Goal: Transaction & Acquisition: Purchase product/service

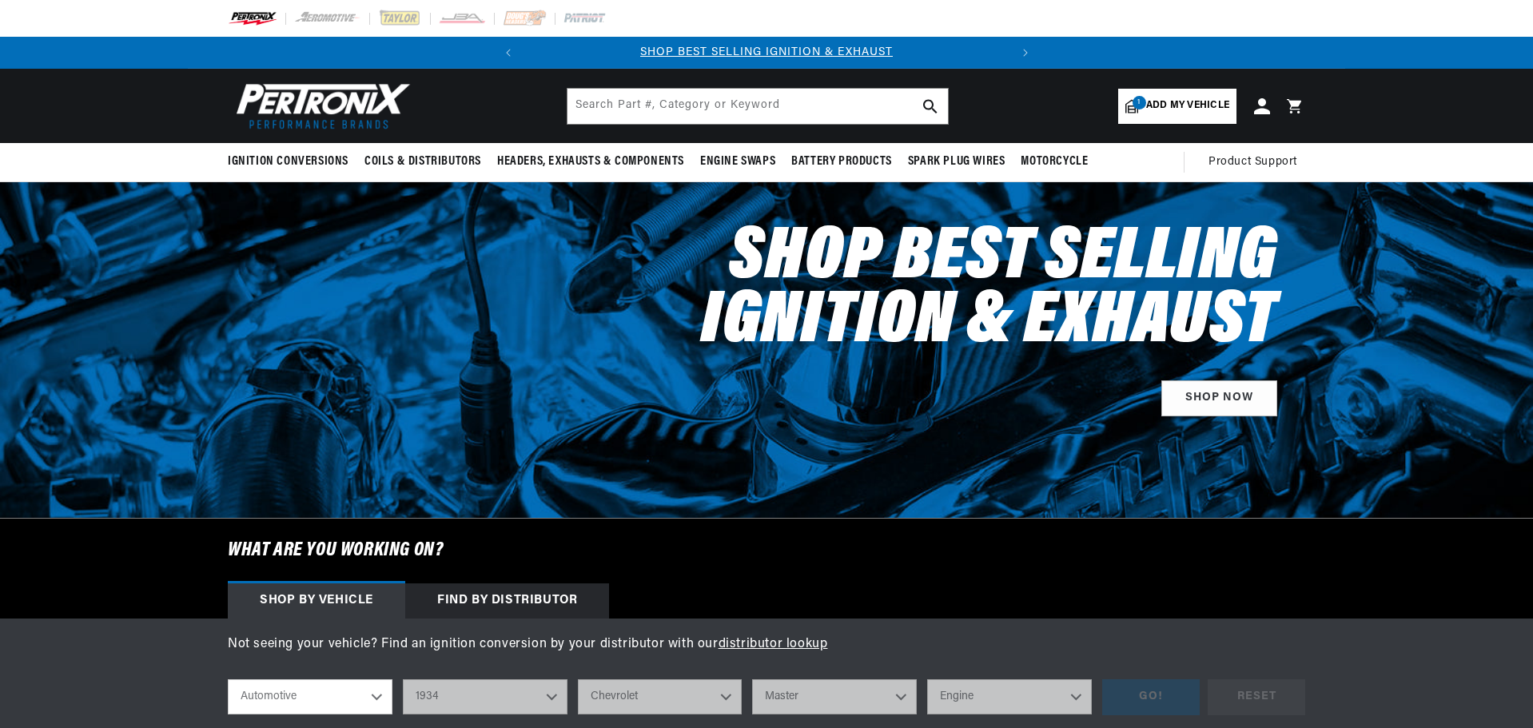
select select "1934"
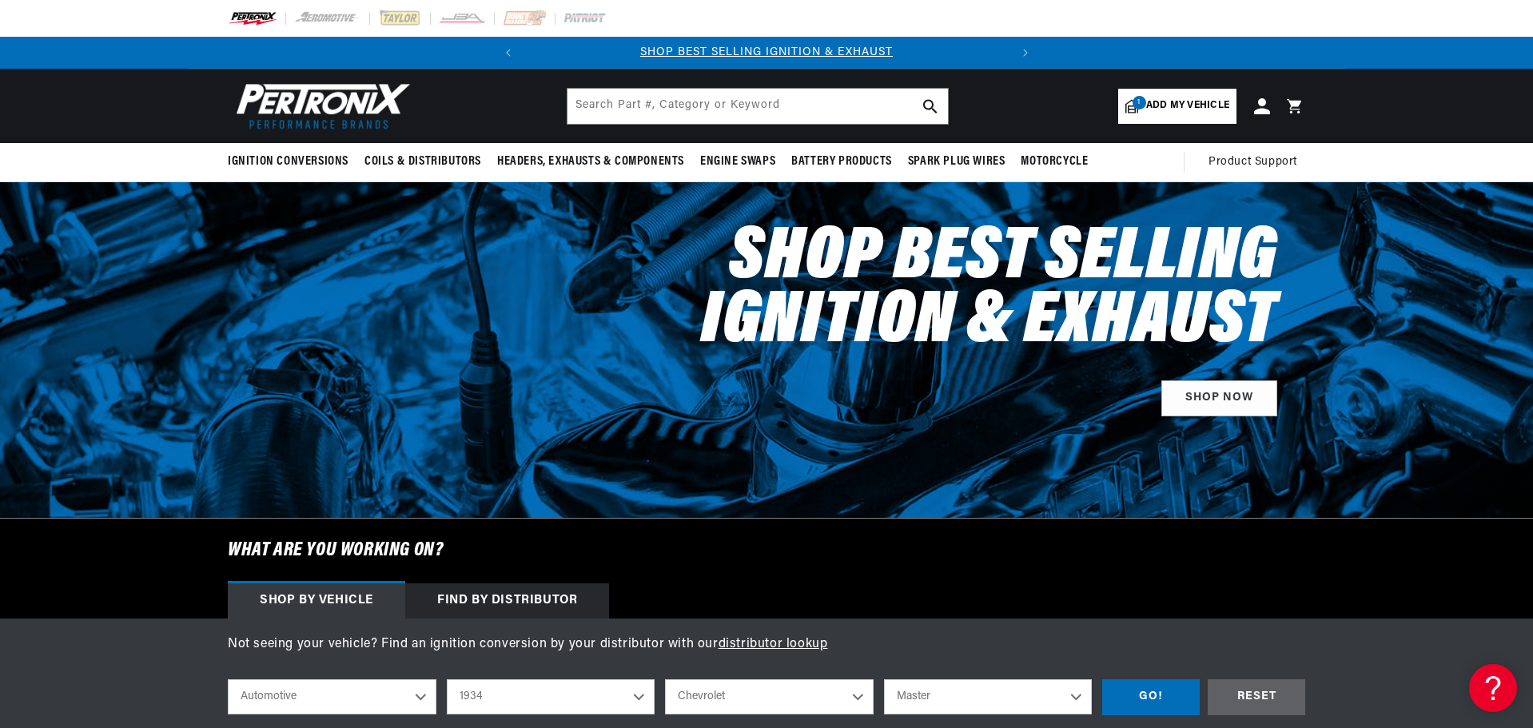
click at [1180, 103] on span "Add my vehicle" at bounding box center [1187, 105] width 83 height 15
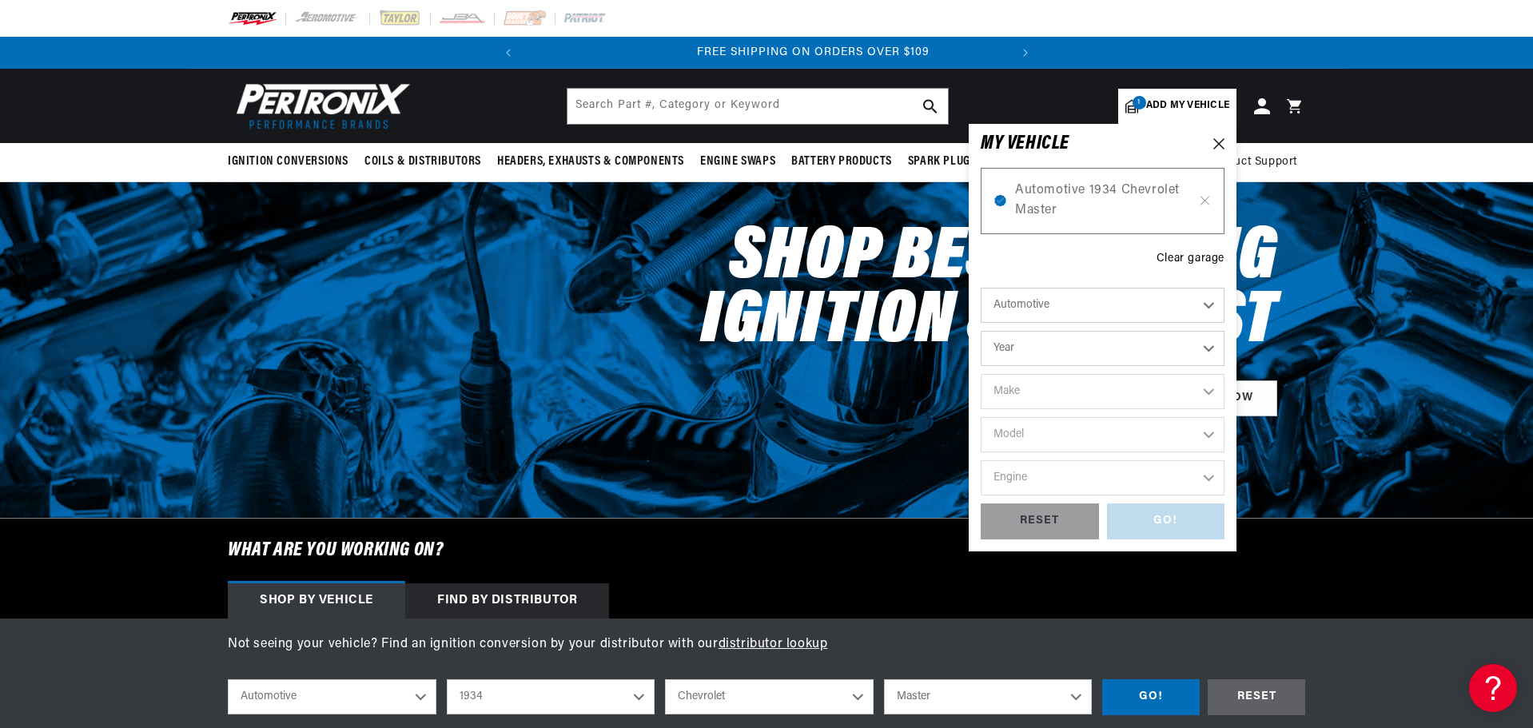
scroll to position [0, 484]
click at [1084, 193] on span "Automotive 1934 Chevrolet Master" at bounding box center [1102, 201] width 175 height 41
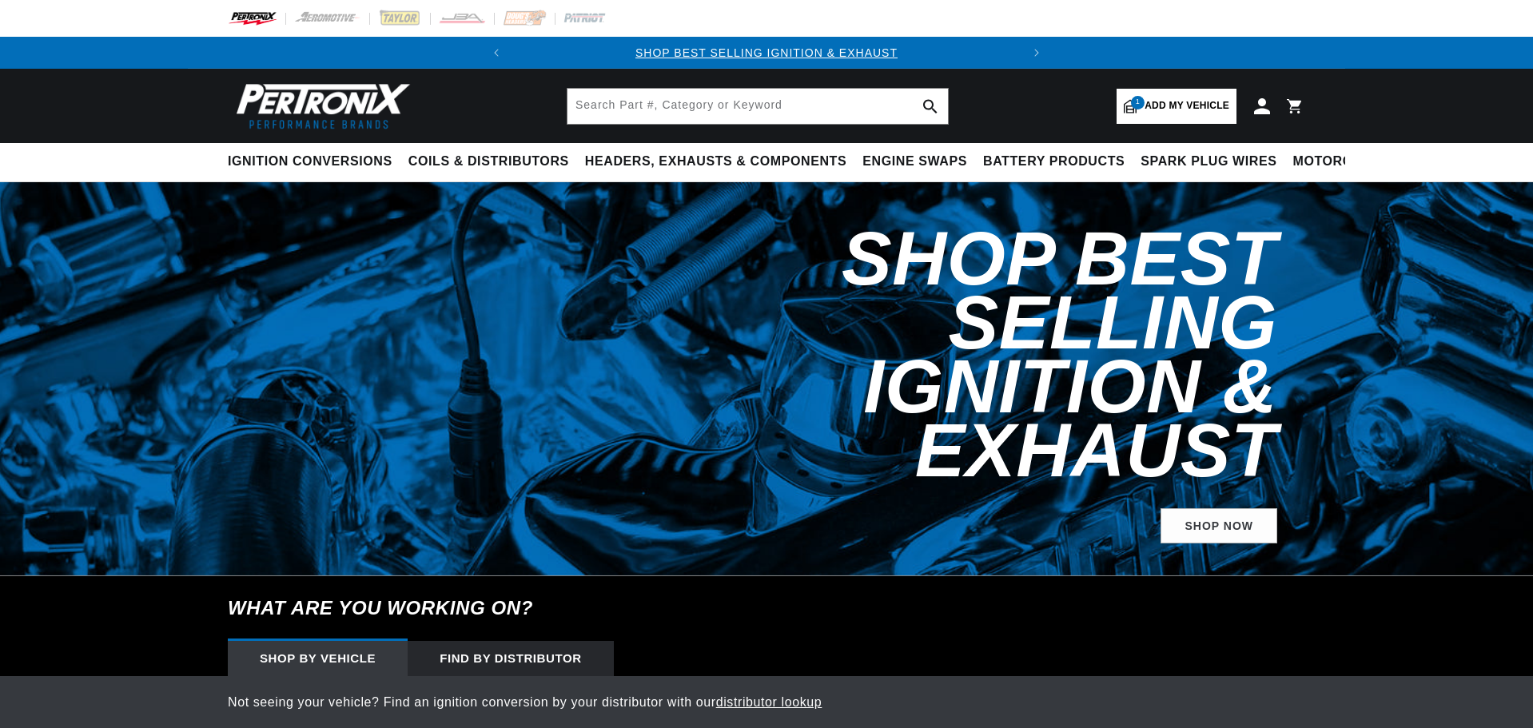
select select "1934"
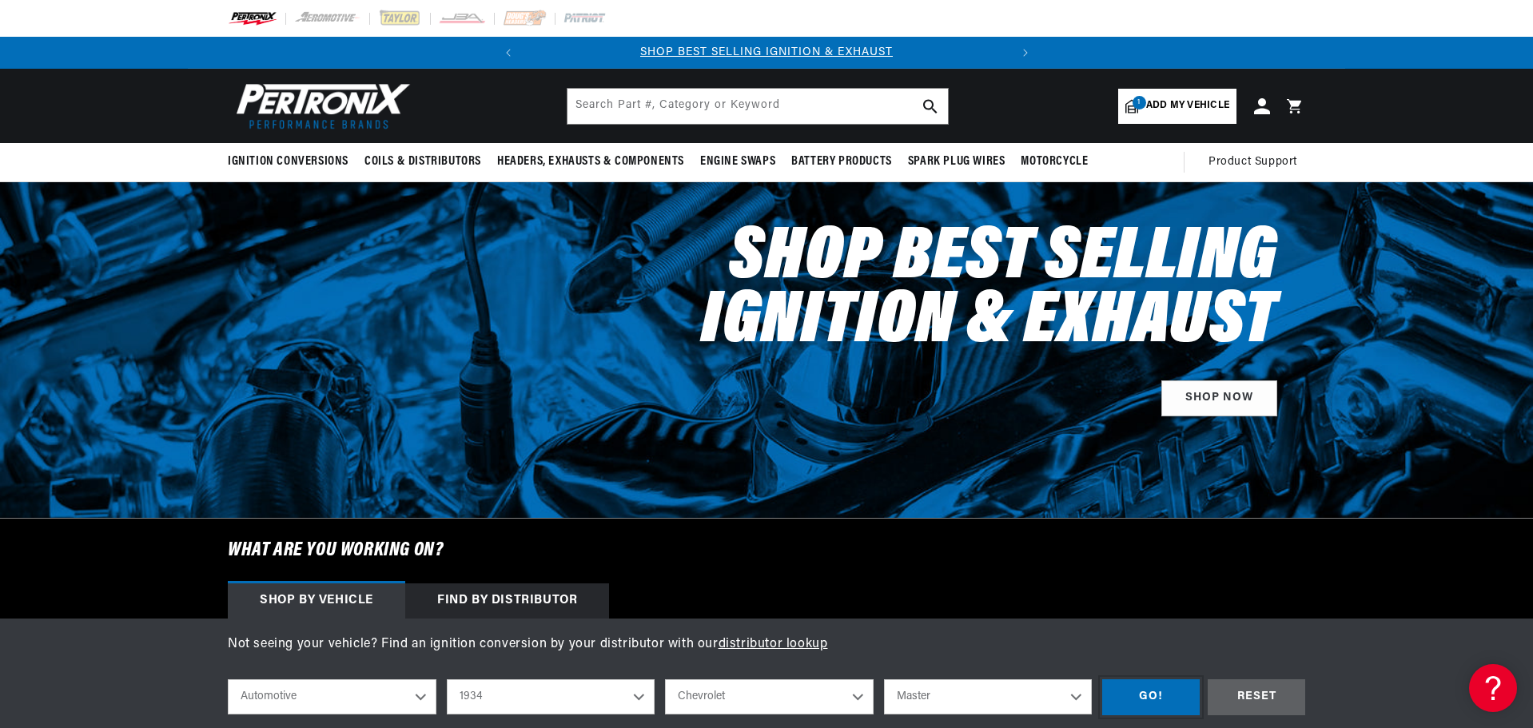
click at [1148, 692] on div "GO!" at bounding box center [1151, 697] width 98 height 36
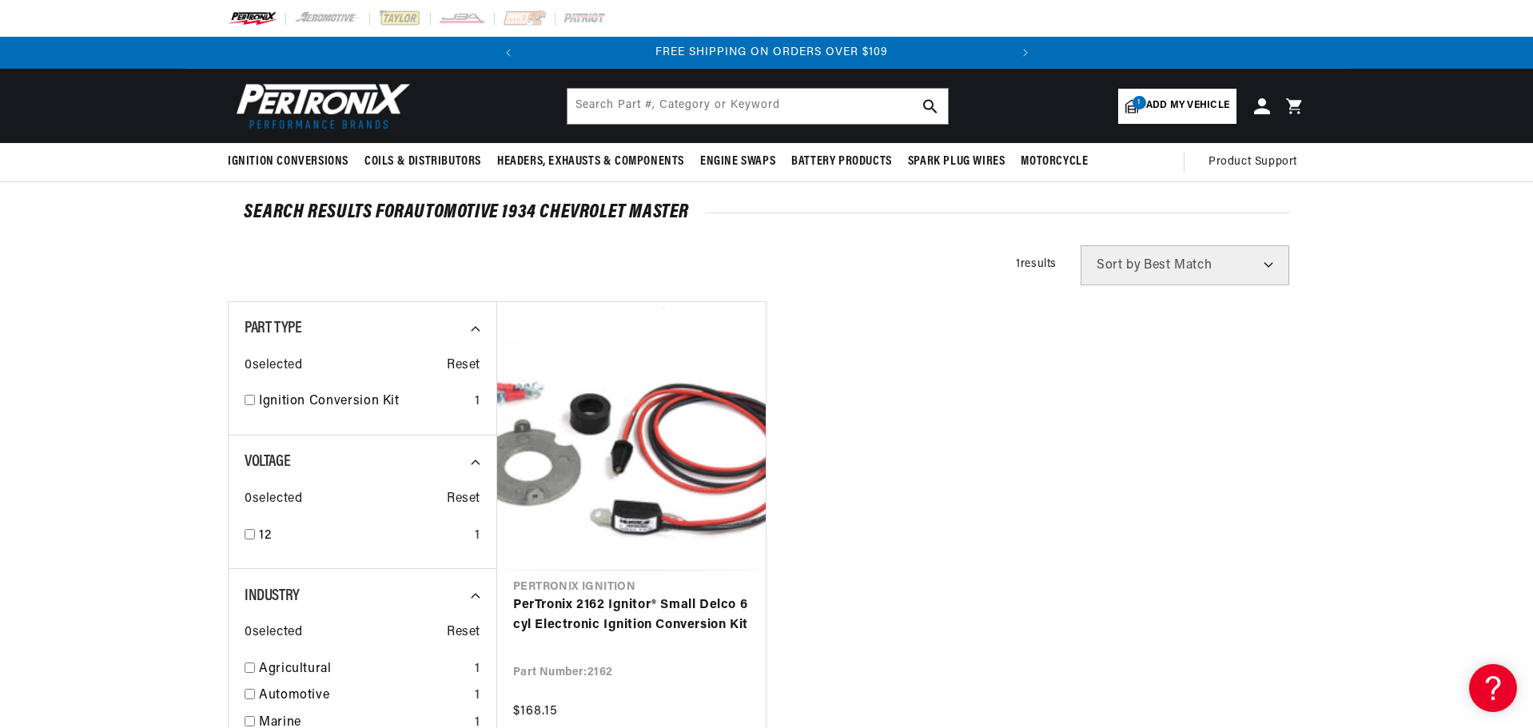
click at [1285, 106] on icon at bounding box center [1297, 106] width 38 height 19
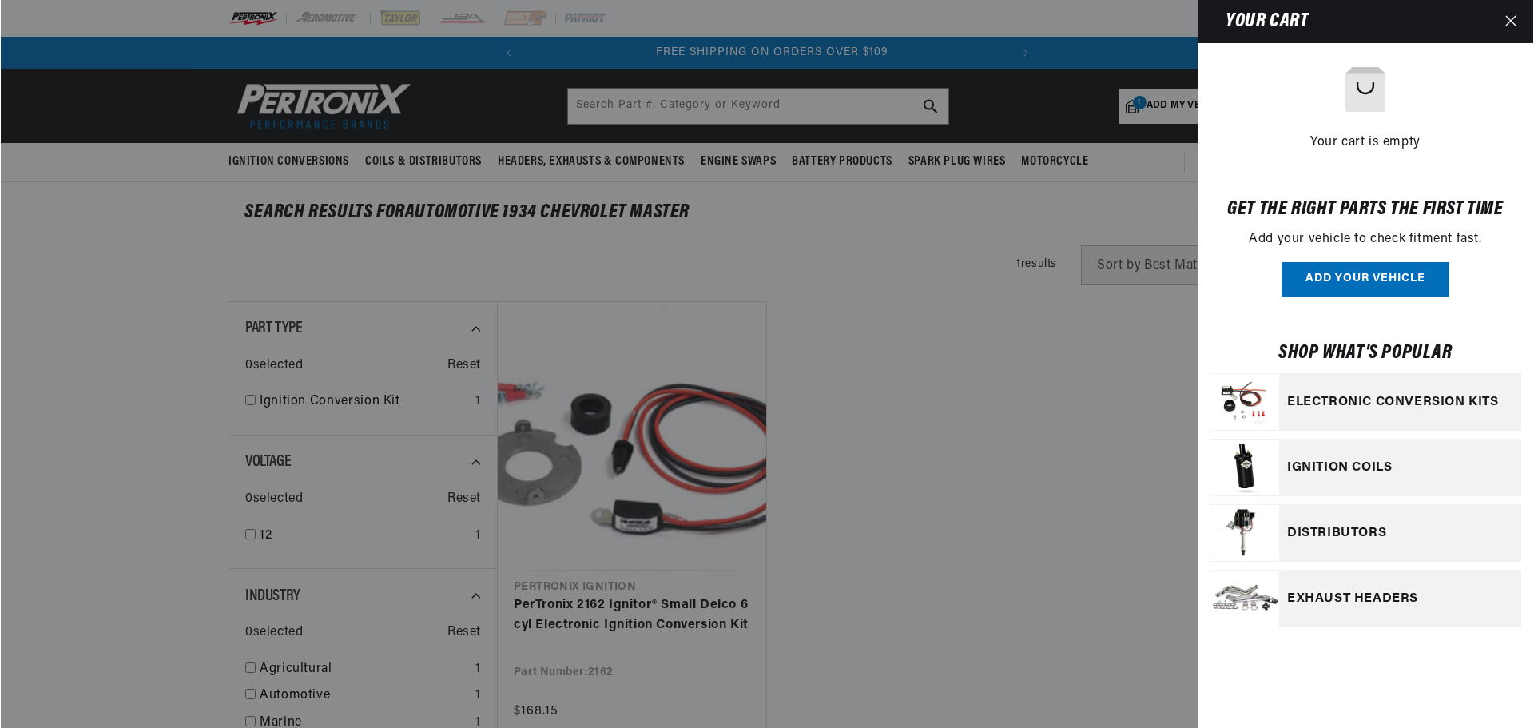
scroll to position [0, 484]
click at [1500, 402] on link "Your cart" at bounding box center [1500, 402] width 0 height 0
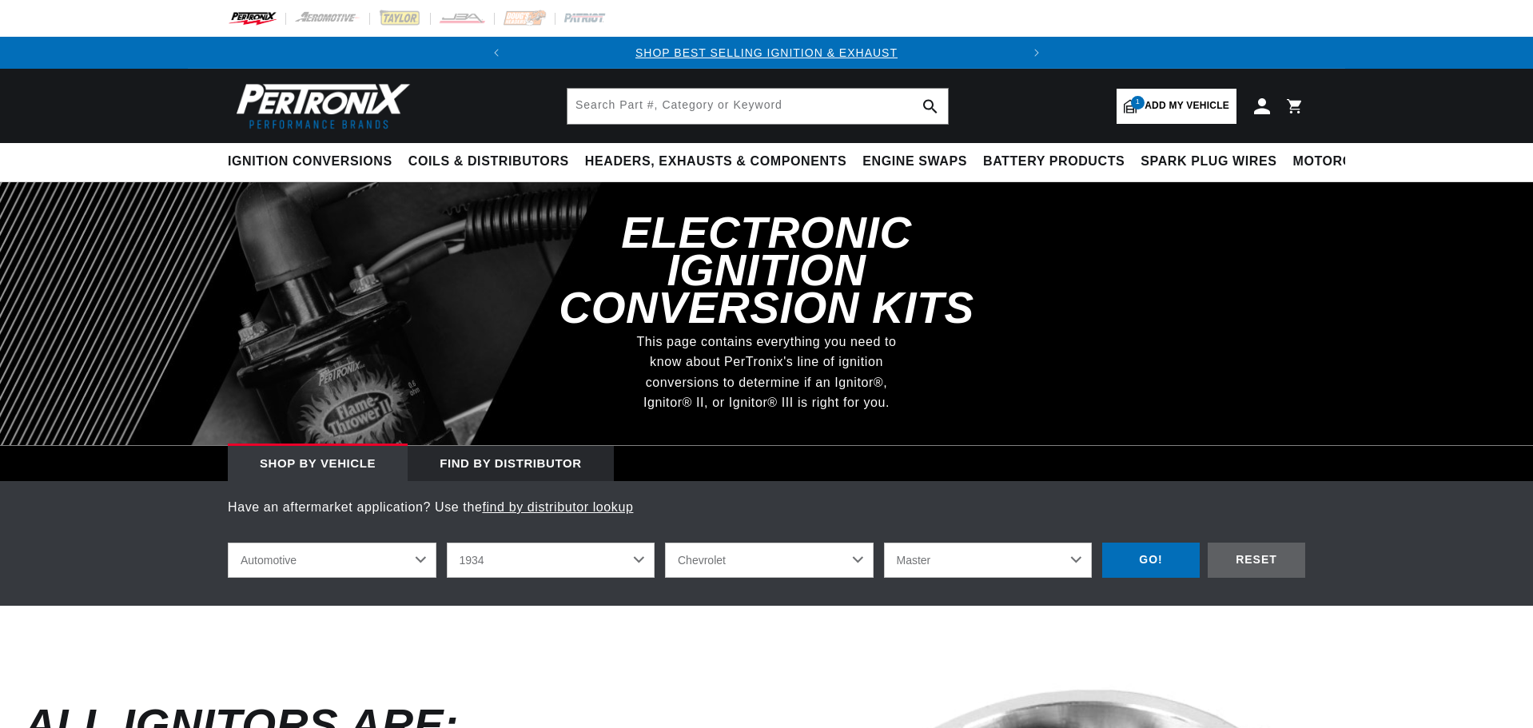
select select "1934"
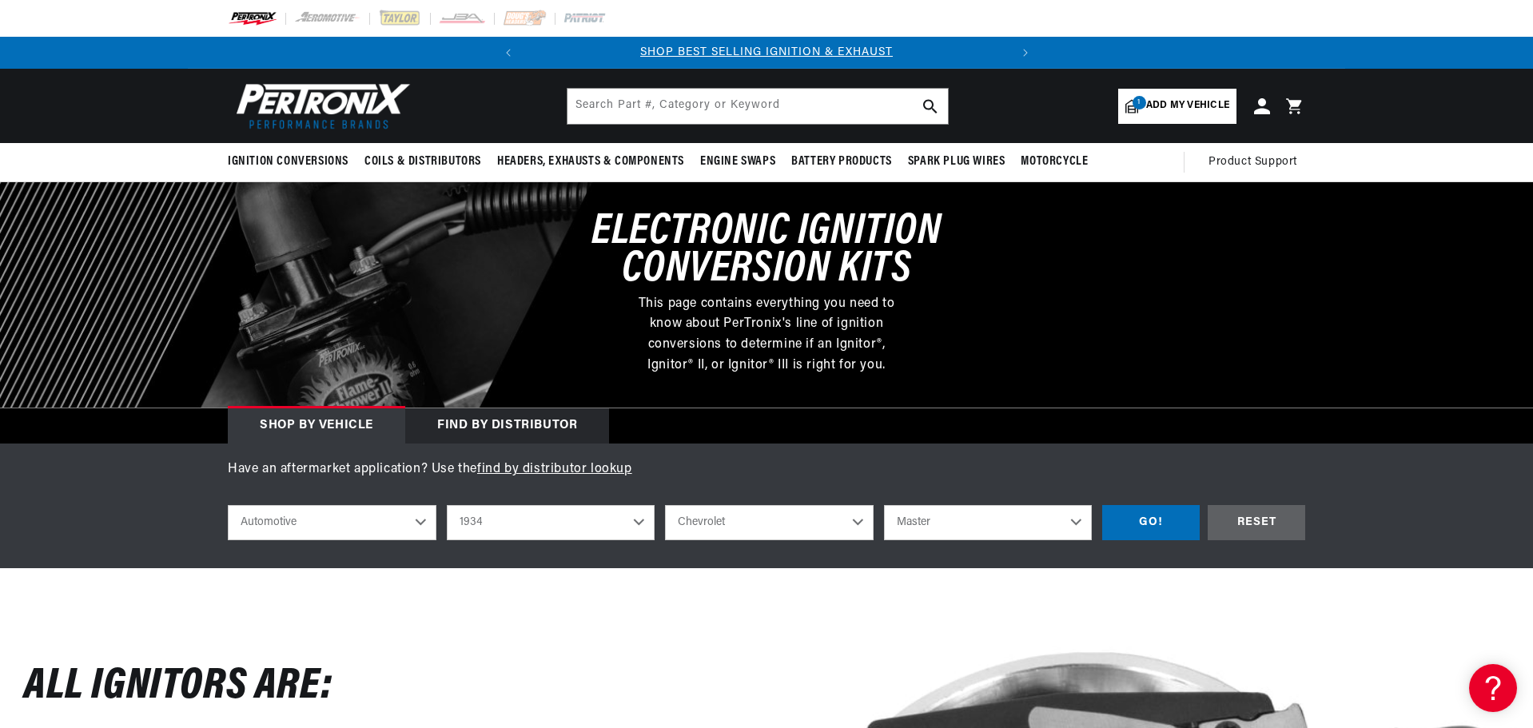
click at [1297, 103] on icon at bounding box center [1293, 105] width 15 height 15
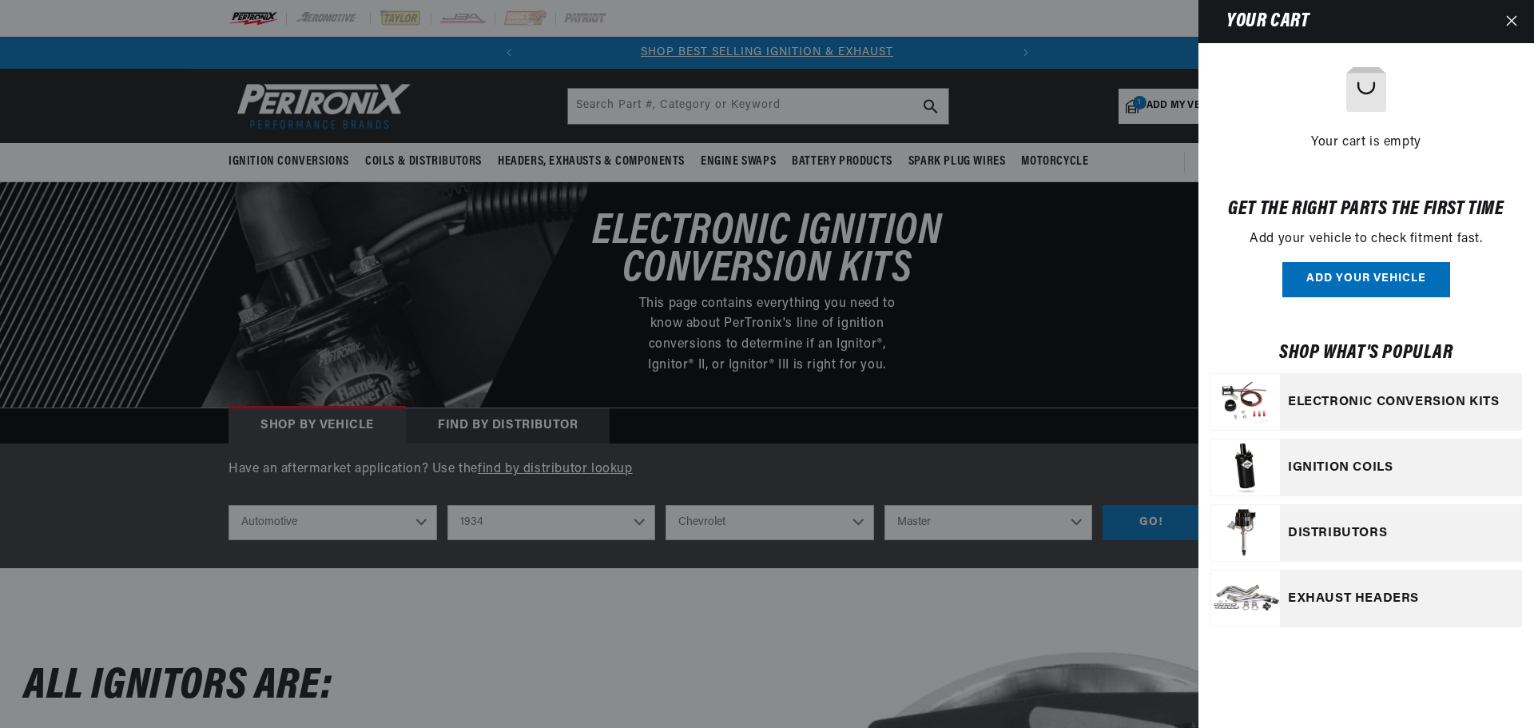
click at [1500, 402] on link "Your cart" at bounding box center [1500, 402] width 0 height 0
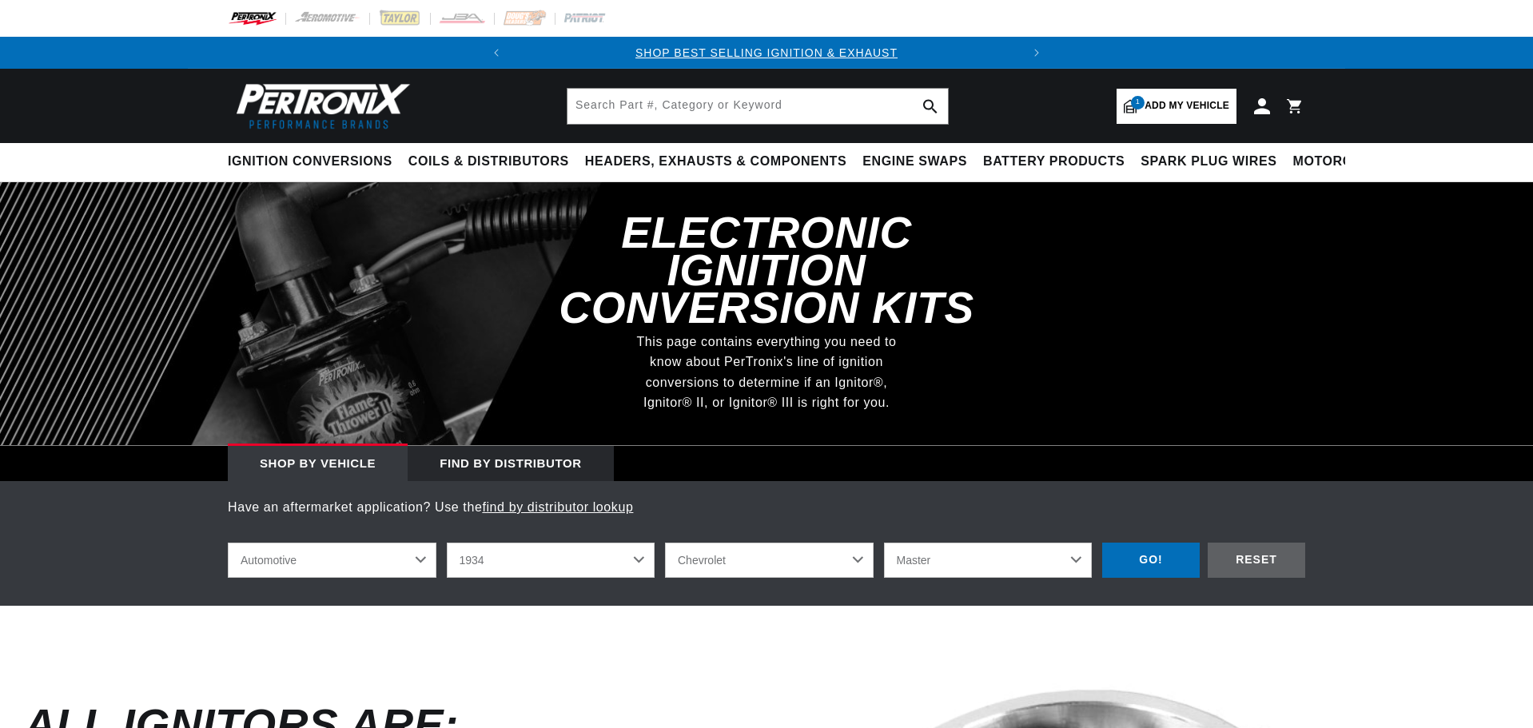
select select "1934"
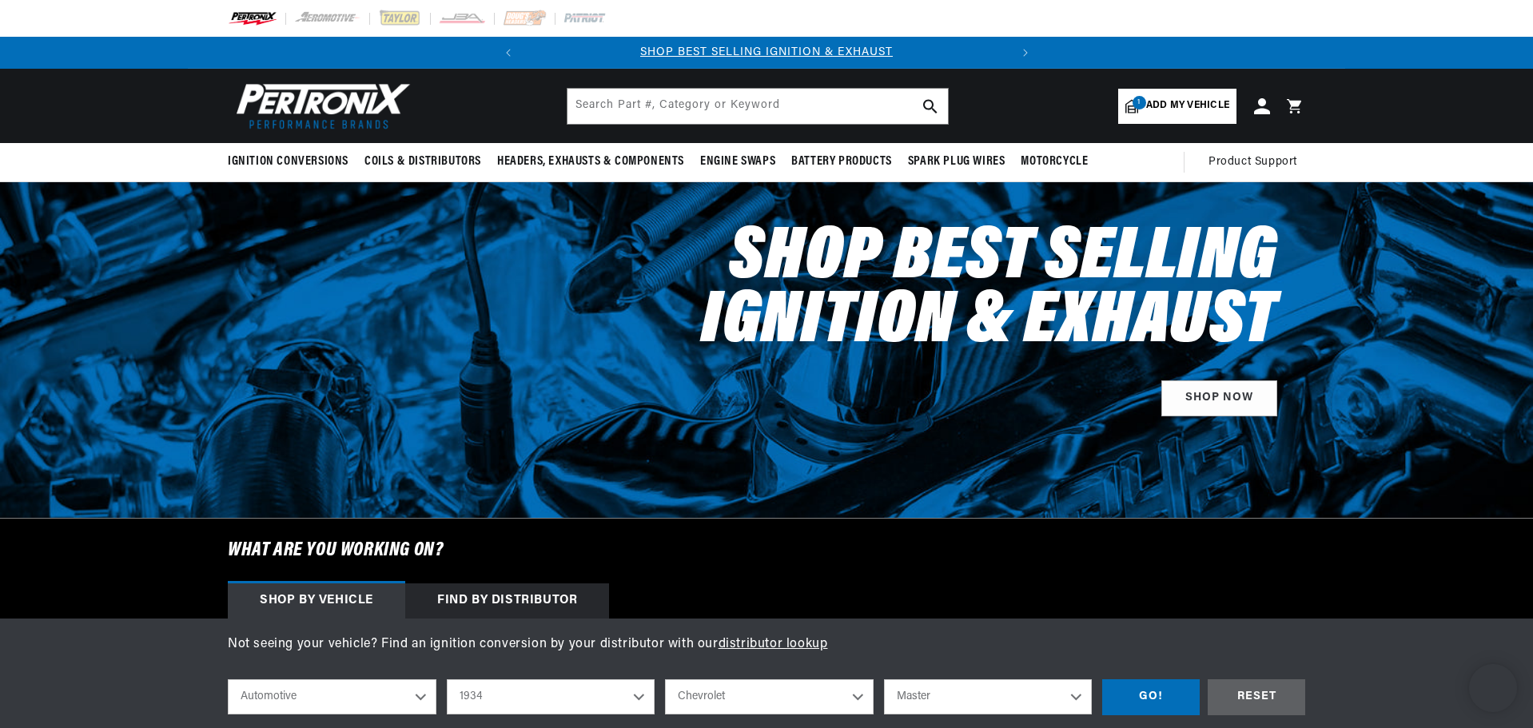
select select "1934"
click at [1146, 706] on div "GO!" at bounding box center [1151, 697] width 98 height 36
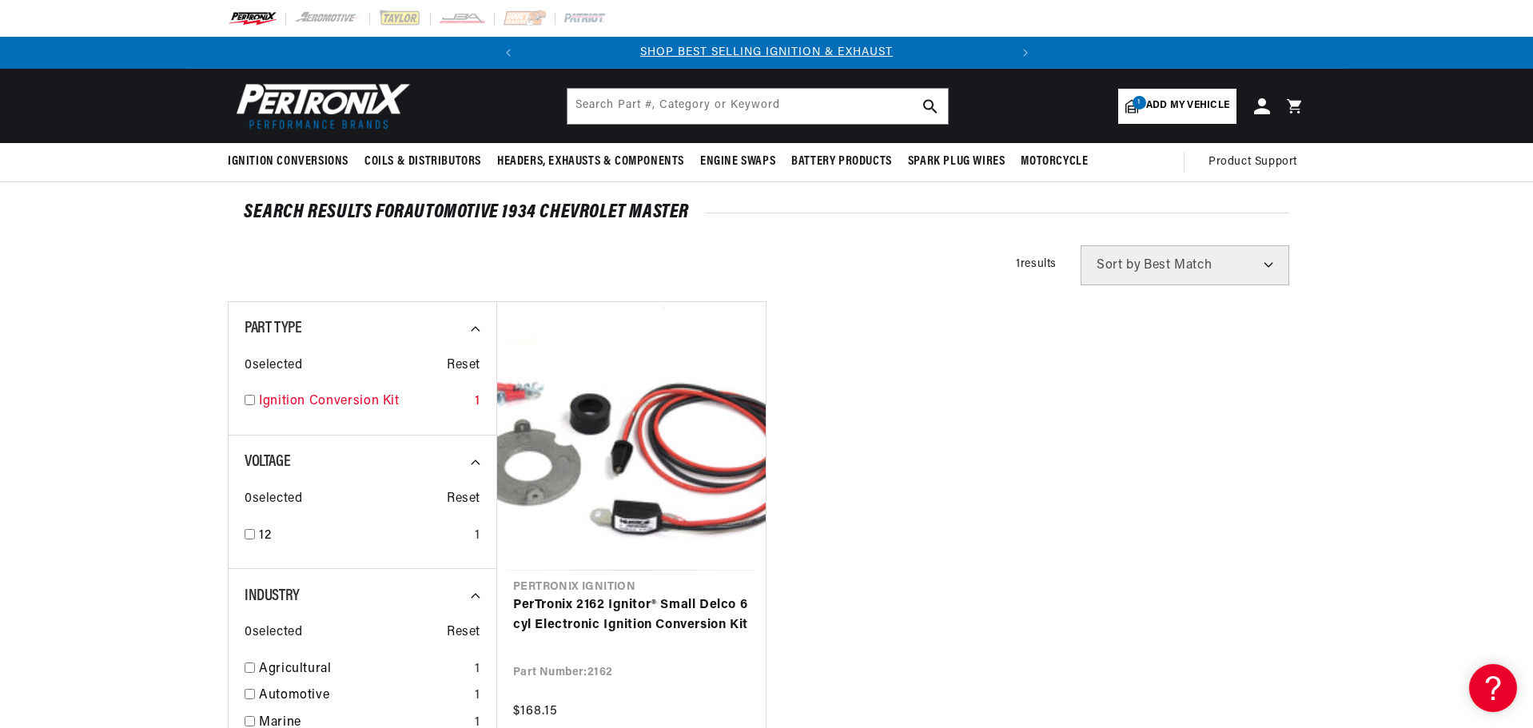
click at [375, 401] on link "Ignition Conversion Kit" at bounding box center [363, 402] width 209 height 21
checkbox input "false"
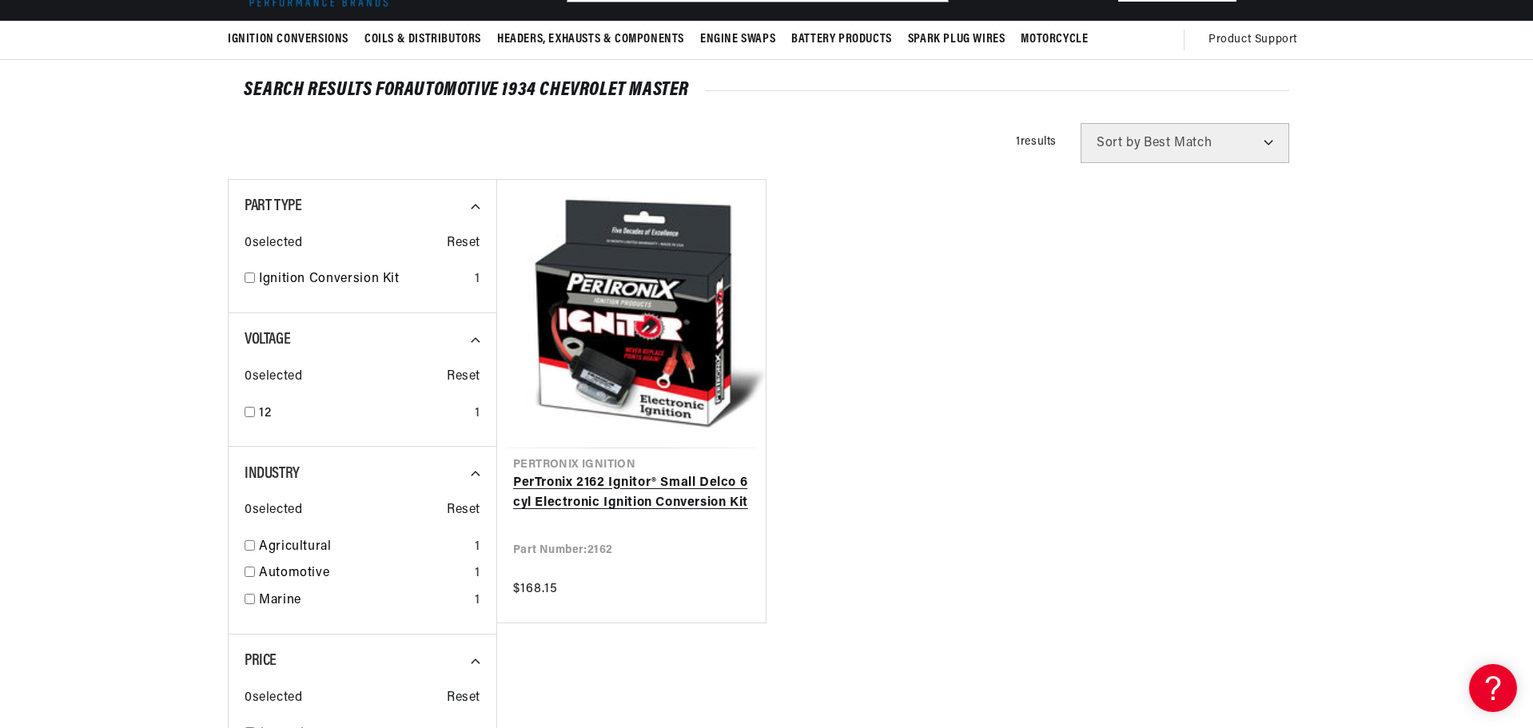
scroll to position [160, 0]
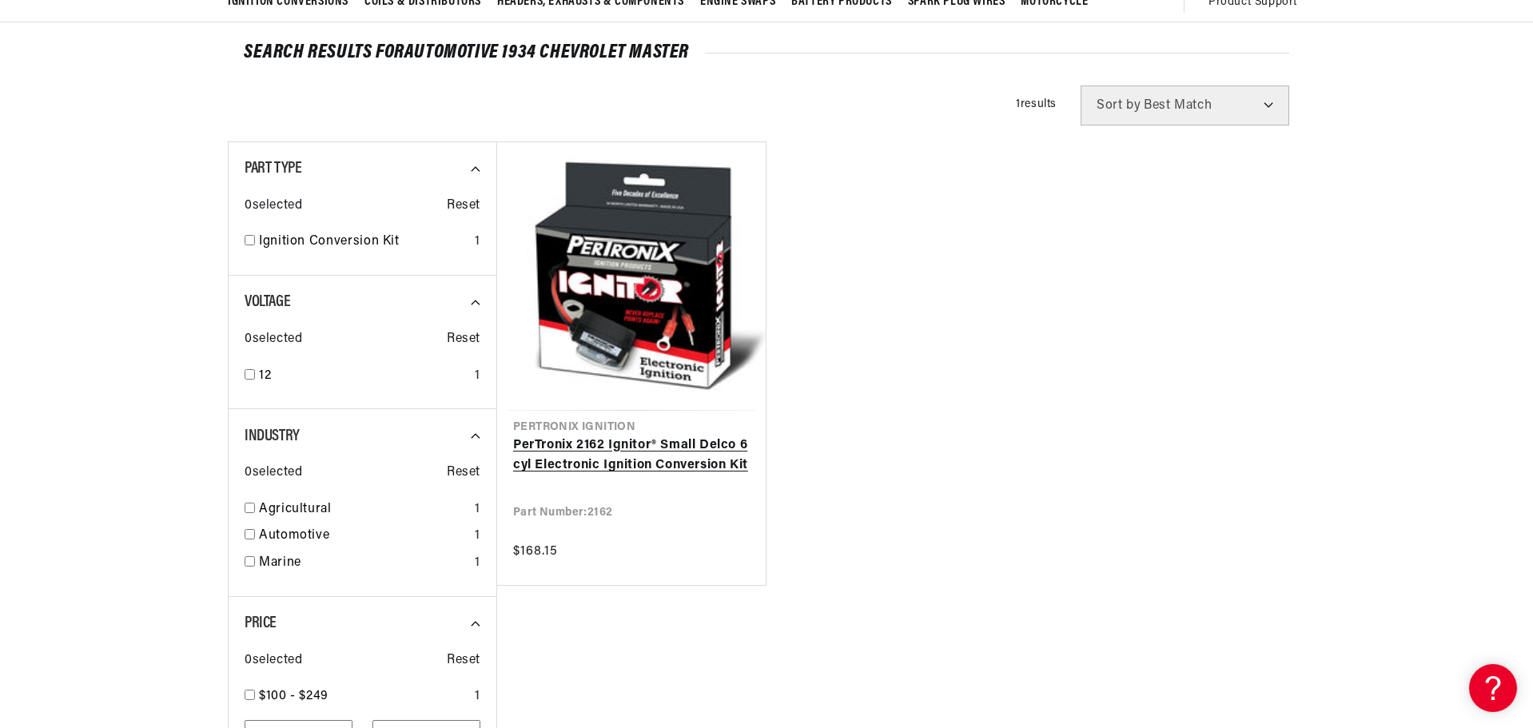
click at [620, 464] on link "PerTronix 2162 Ignitor® Small Delco 6 cyl Electronic Ignition Conversion Kit" at bounding box center [631, 456] width 237 height 41
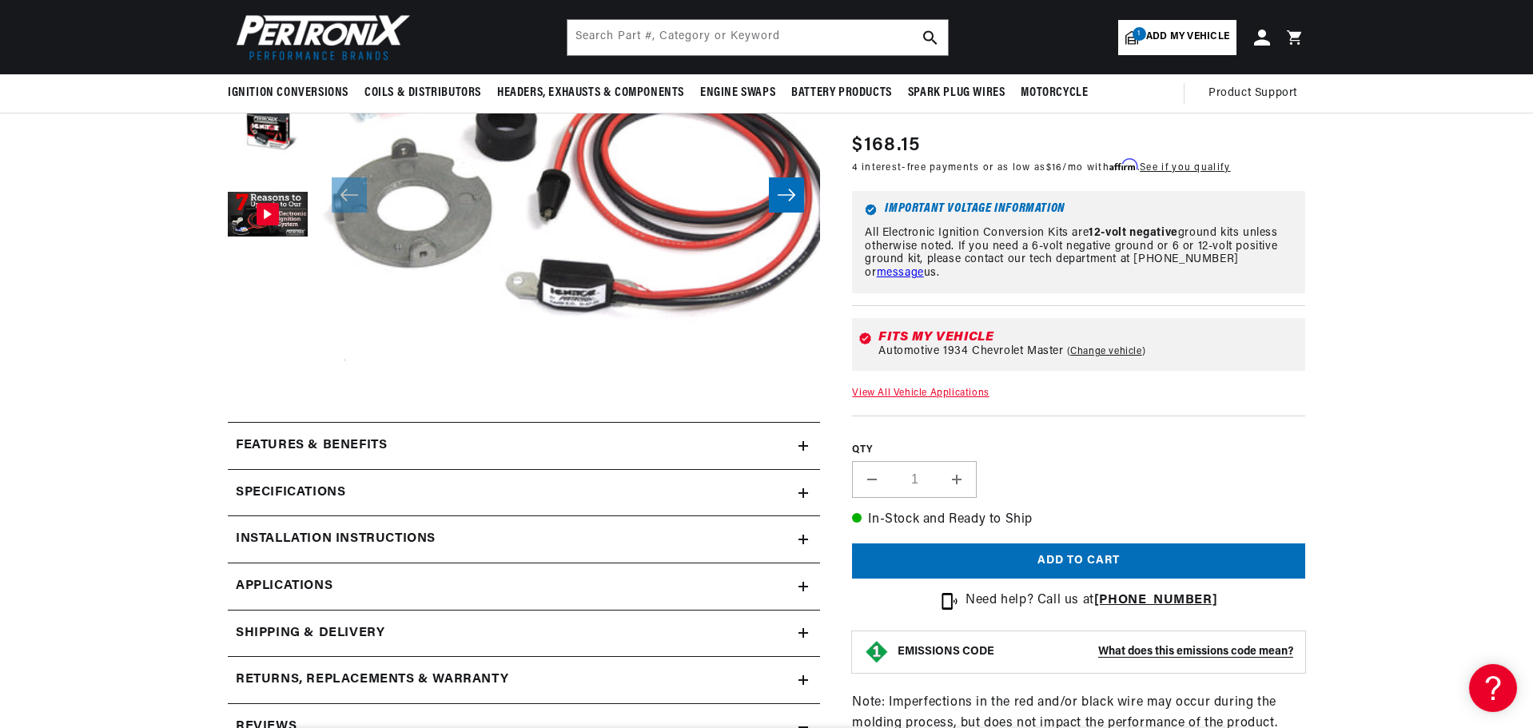
scroll to position [160, 0]
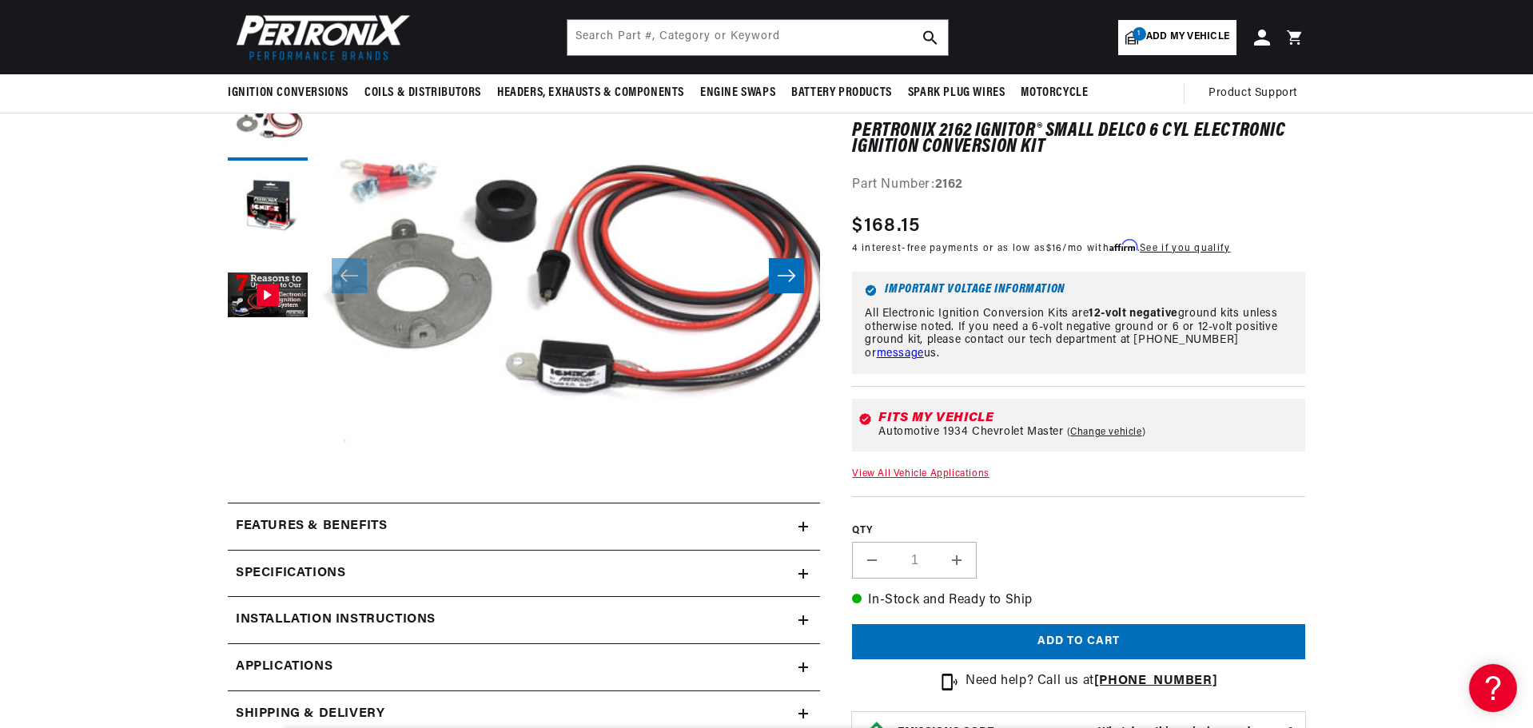
click at [328, 574] on h2 "Specifications" at bounding box center [290, 573] width 109 height 21
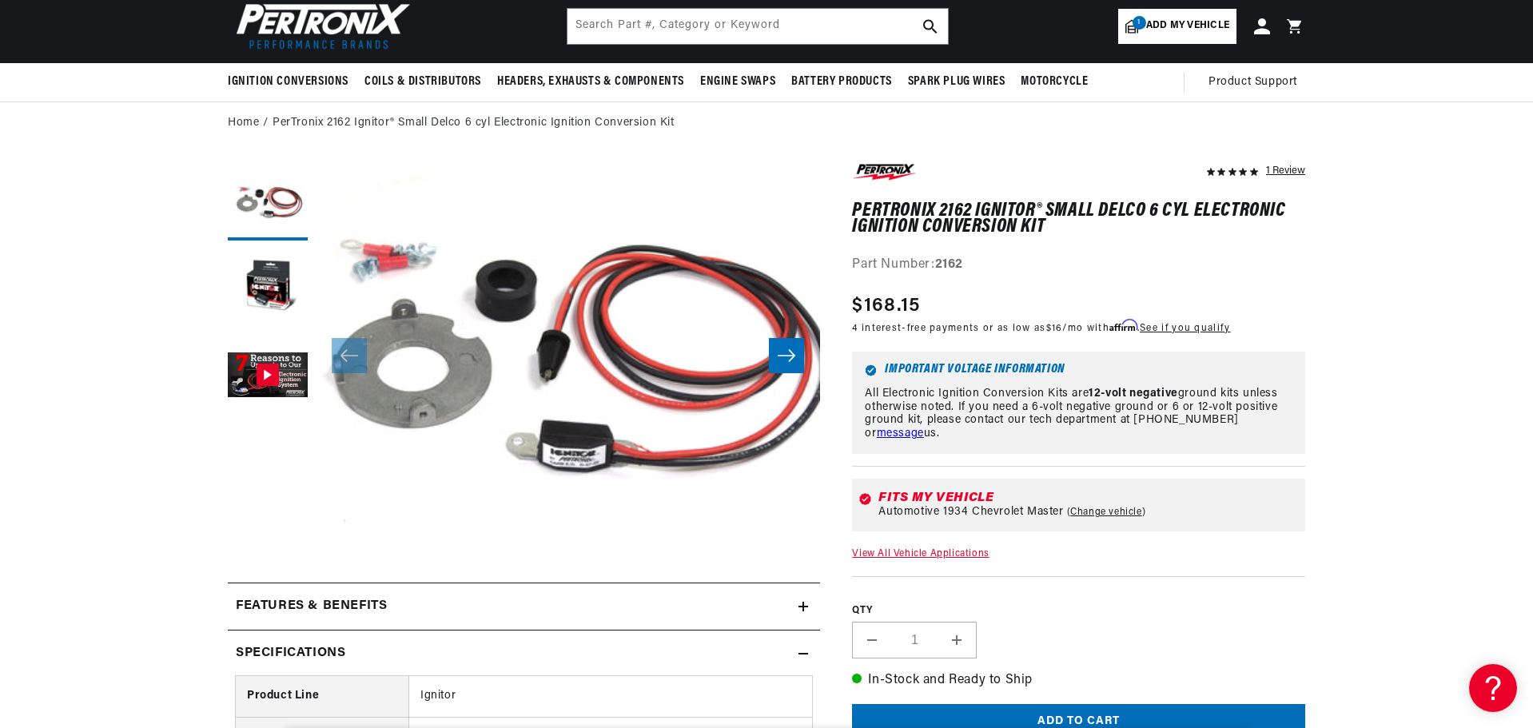
scroll to position [0, 484]
click at [789, 355] on icon "Slide right" at bounding box center [786, 356] width 19 height 16
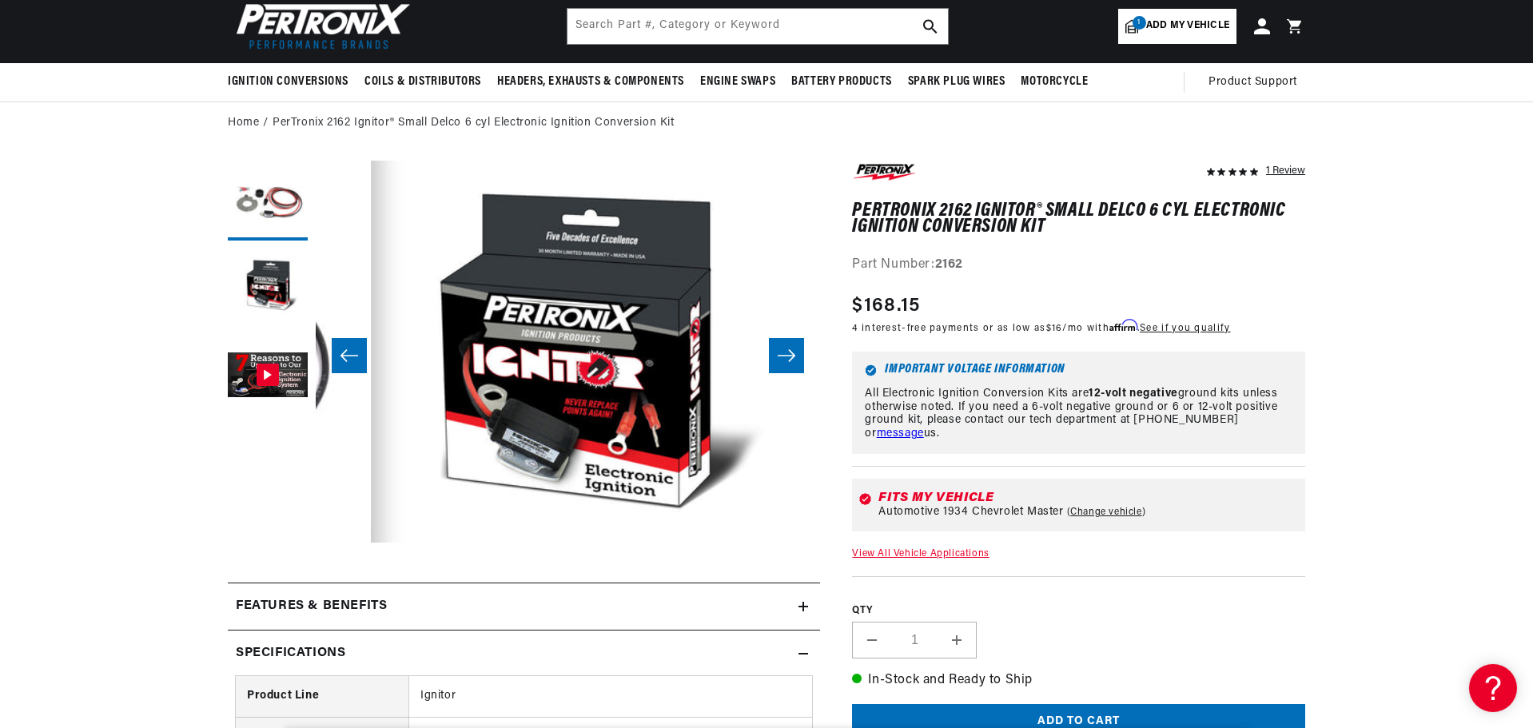
scroll to position [0, 504]
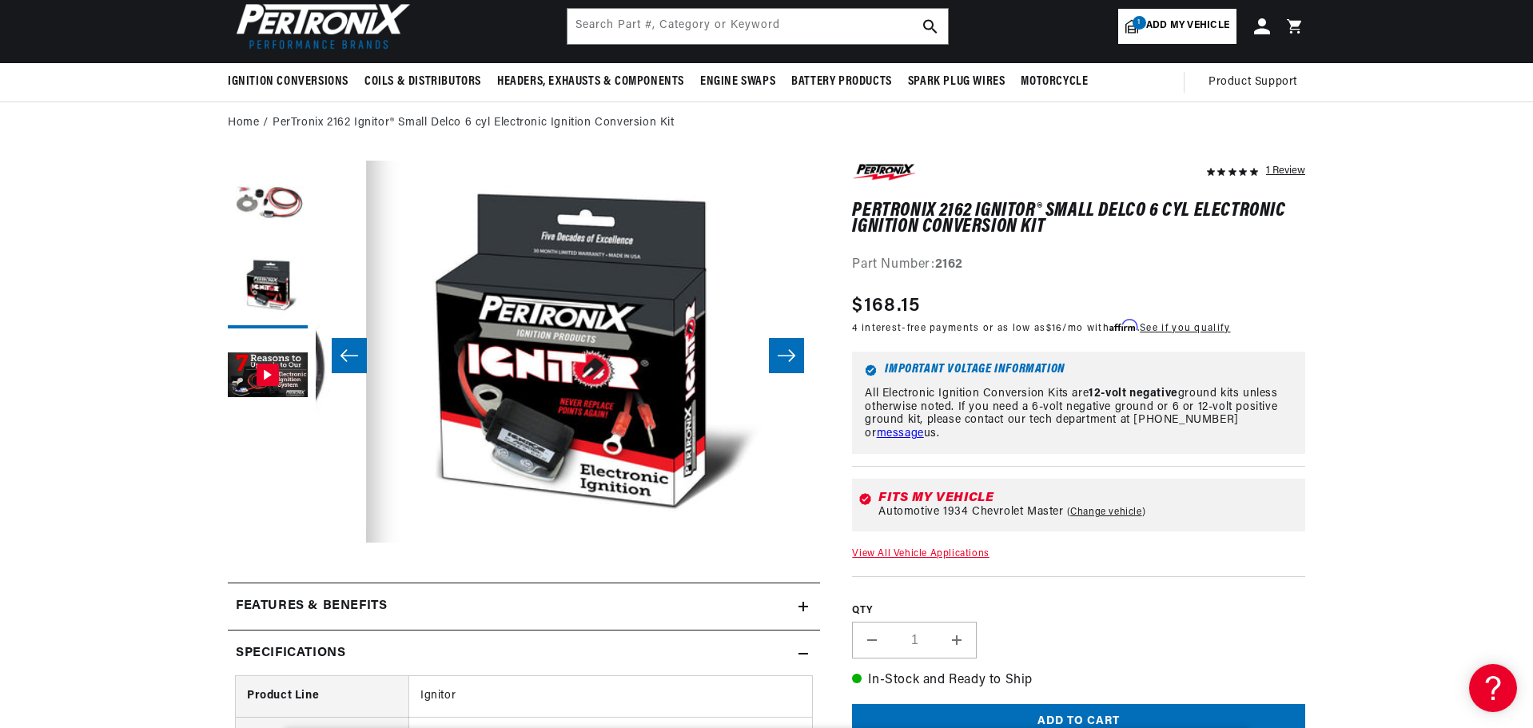
click at [789, 356] on icon "Slide right" at bounding box center [786, 356] width 19 height 16
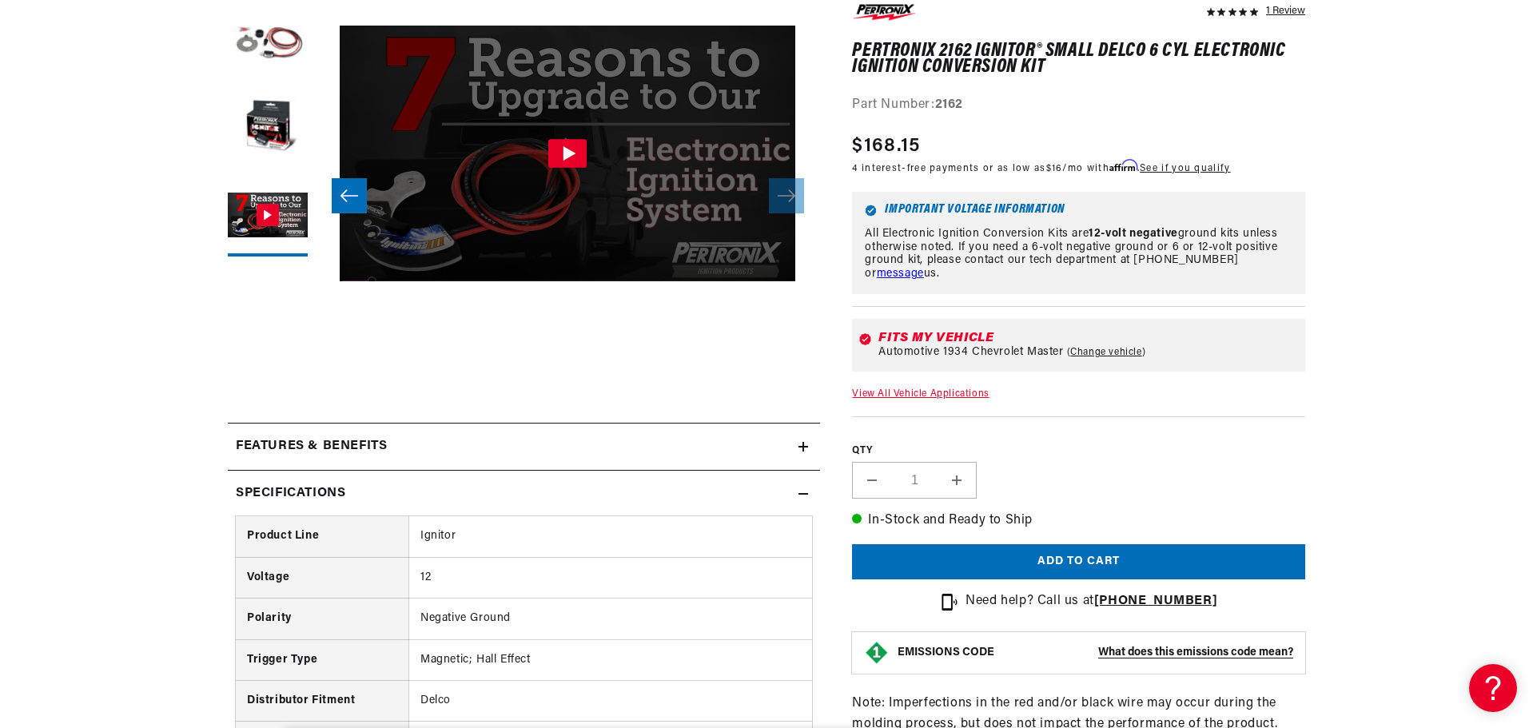
scroll to position [0, 0]
